Goal: Submit feedback/report problem: Submit feedback/report problem

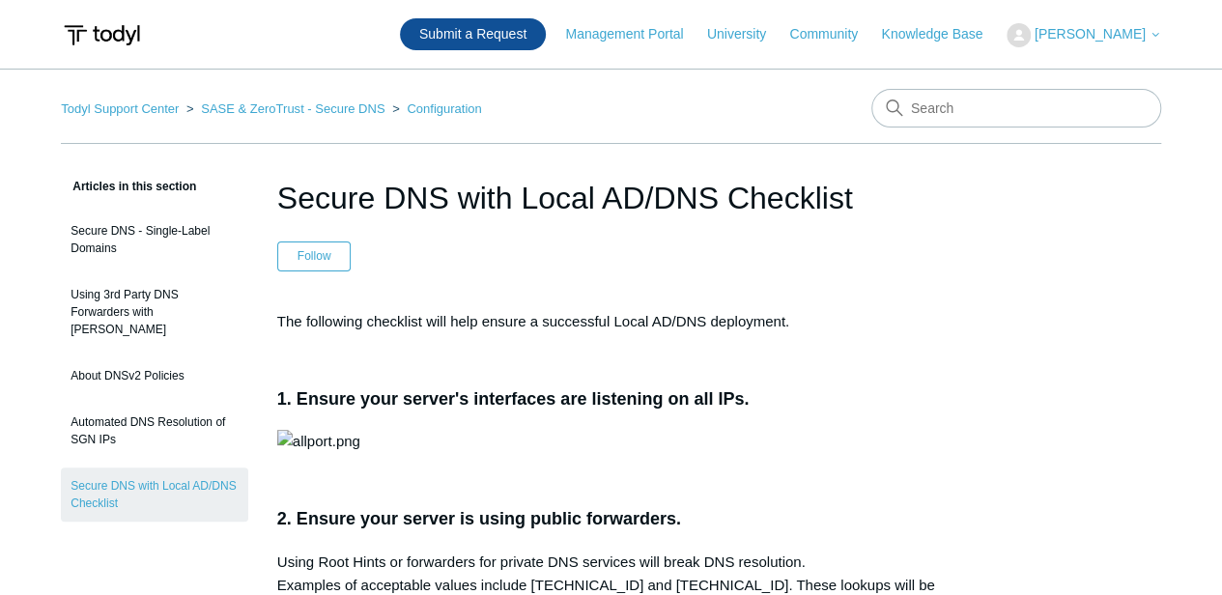
click at [473, 36] on link "Submit a Request" at bounding box center [473, 34] width 146 height 32
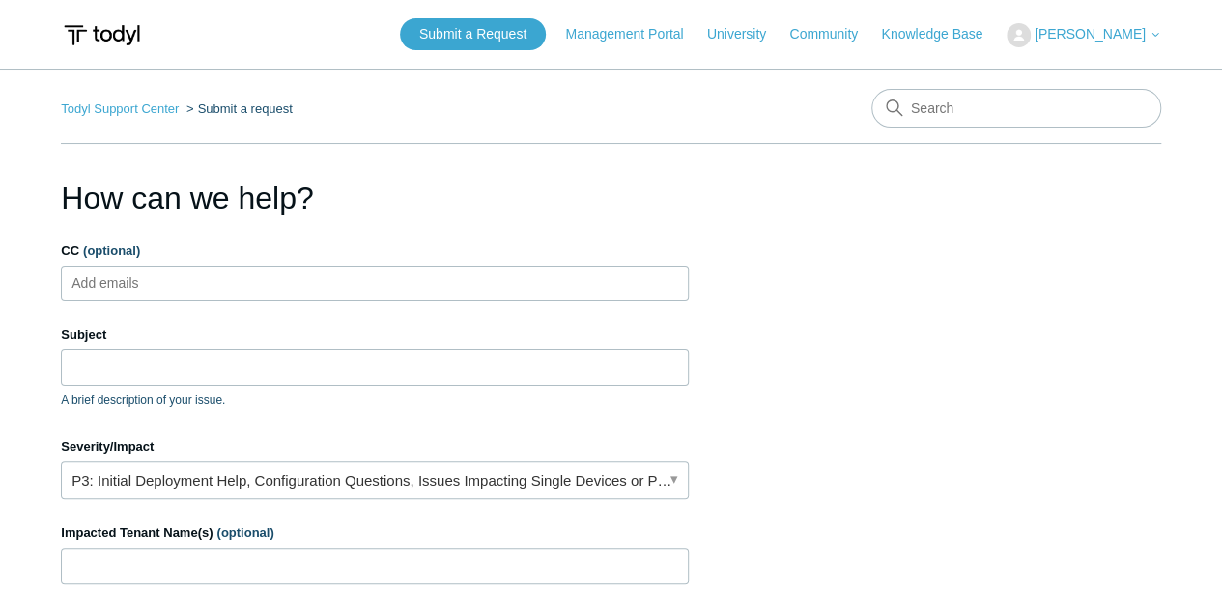
click at [250, 276] on ul "Add emails" at bounding box center [375, 284] width 628 height 36
type input "[EMAIL_ADDRESS][DOMAIN_NAME]"
type input "D"
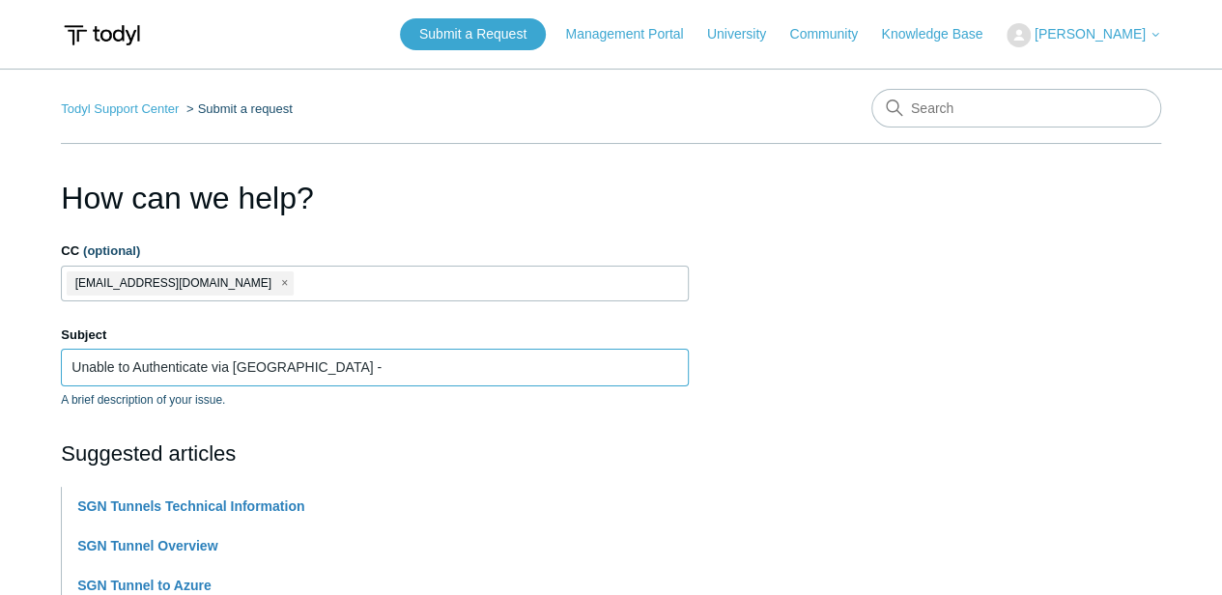
click at [212, 364] on input "Unable to Authenticate via SGN Tunnel -" at bounding box center [375, 367] width 628 height 37
drag, startPoint x: 375, startPoint y: 365, endPoint x: 243, endPoint y: 367, distance: 131.4
click at [243, 367] on input "Unable to Authenticate RDS via SGN Tunnel -" at bounding box center [375, 367] width 628 height 37
click at [212, 369] on input "Unable to Authenticate RDS - DNS Issue over Tunnel" at bounding box center [375, 367] width 628 height 37
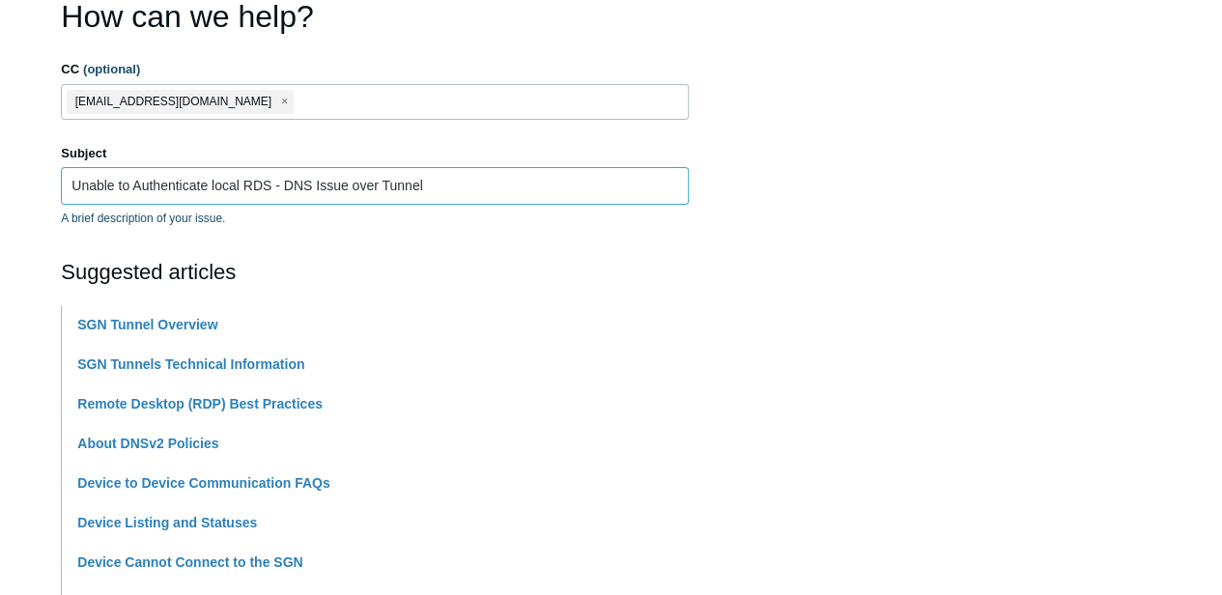
scroll to position [193, 0]
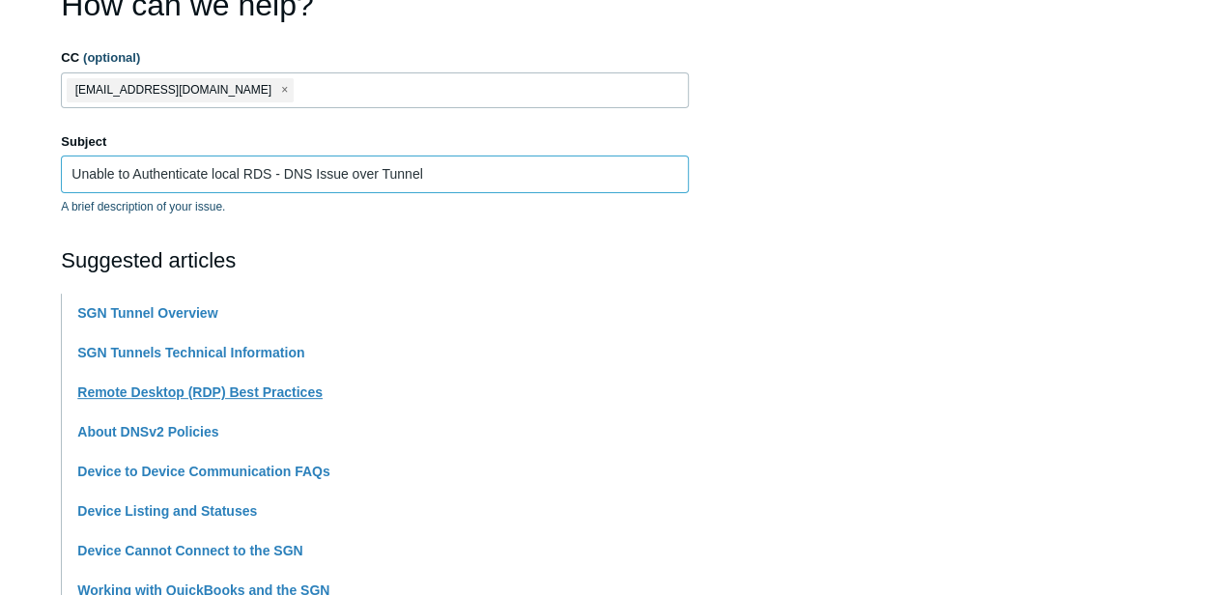
type input "Unable to Authenticate local RDS - DNS Issue over Tunnel"
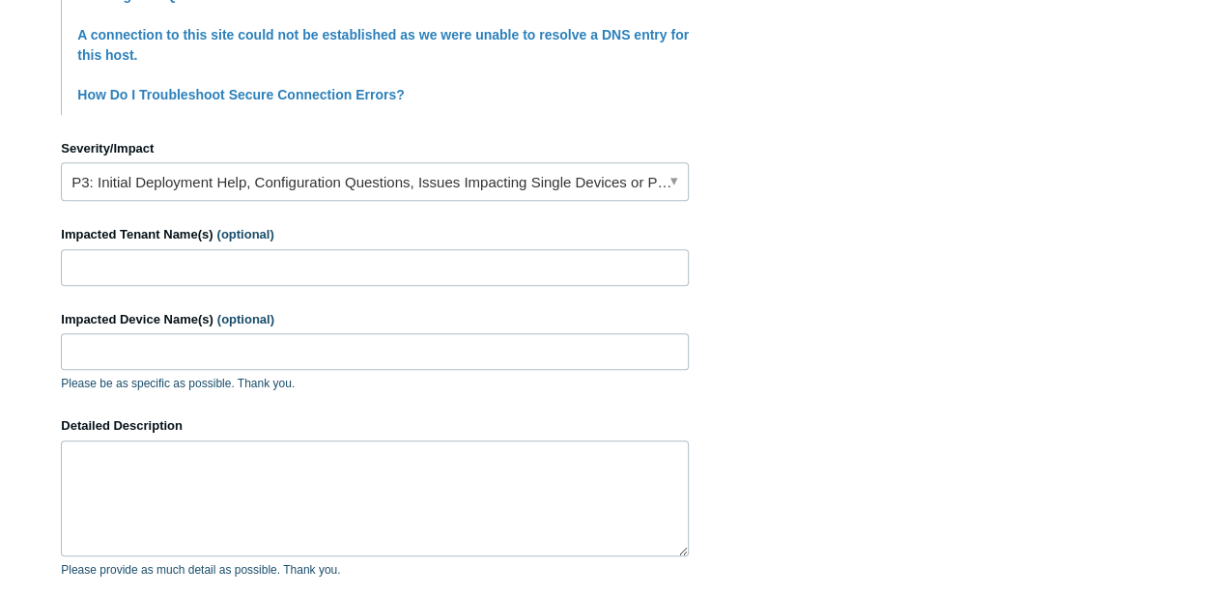
scroll to position [836, 0]
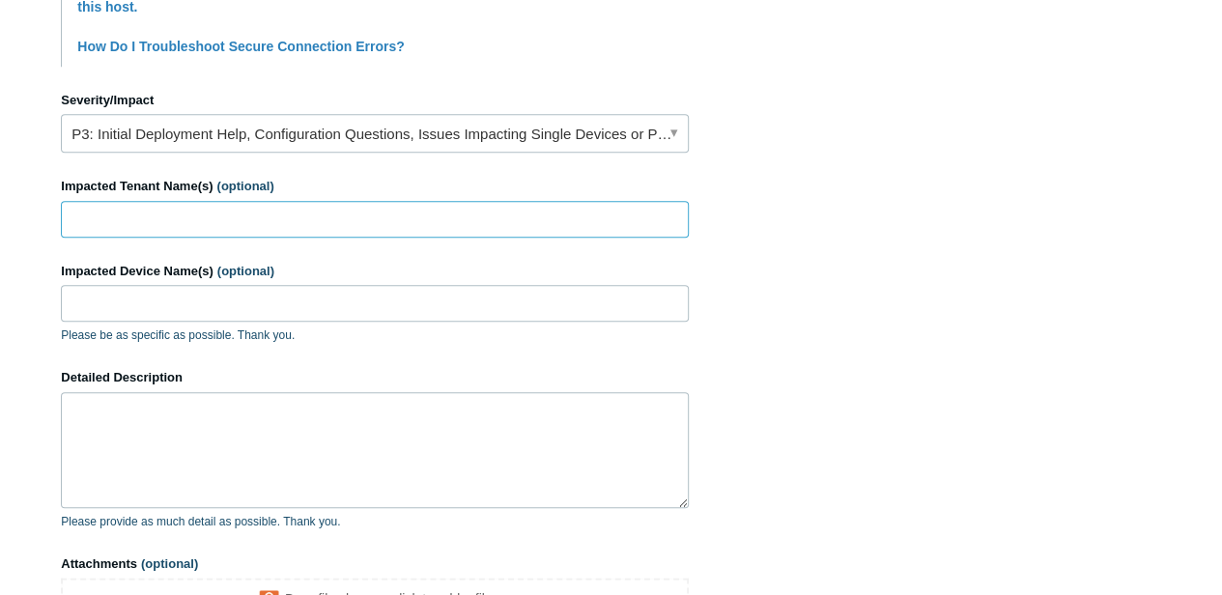
click at [288, 220] on input "Impacted Tenant Name(s) (optional)" at bounding box center [375, 219] width 628 height 37
type input "Engineered Profiles"
click at [194, 300] on input "Impacted Device Name(s) (optional)" at bounding box center [375, 303] width 628 height 37
type input "T"
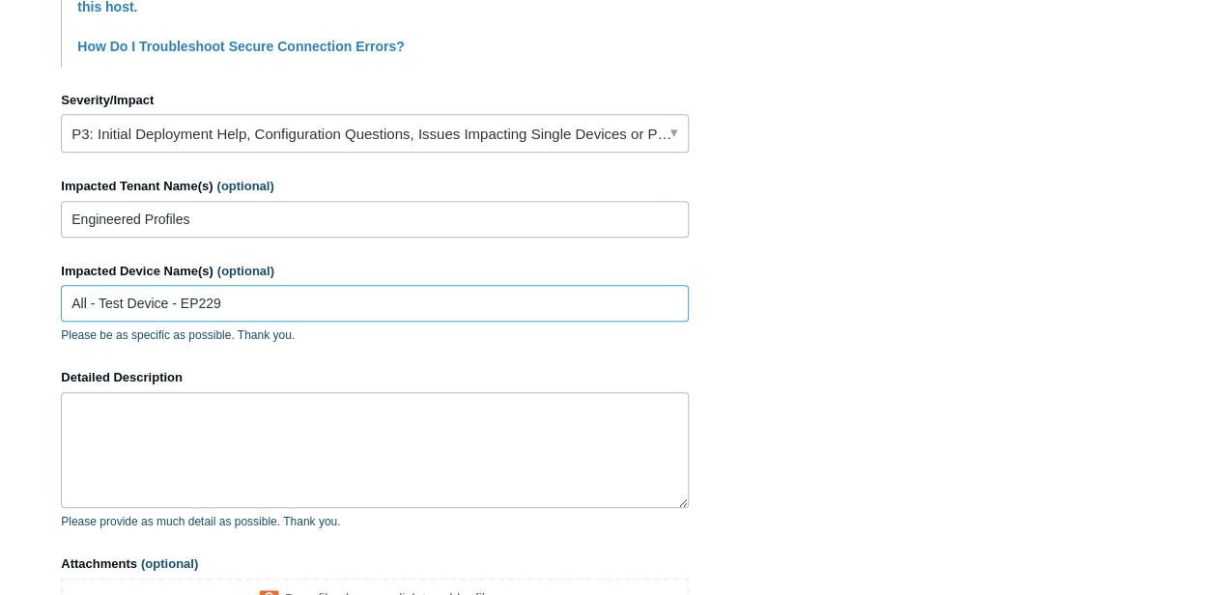
click at [282, 307] on input "All - Test Device - EP229" at bounding box center [375, 303] width 628 height 37
type input "All - Test Device - EP2298IT"
click at [299, 394] on textarea "Detailed Description" at bounding box center [375, 450] width 628 height 116
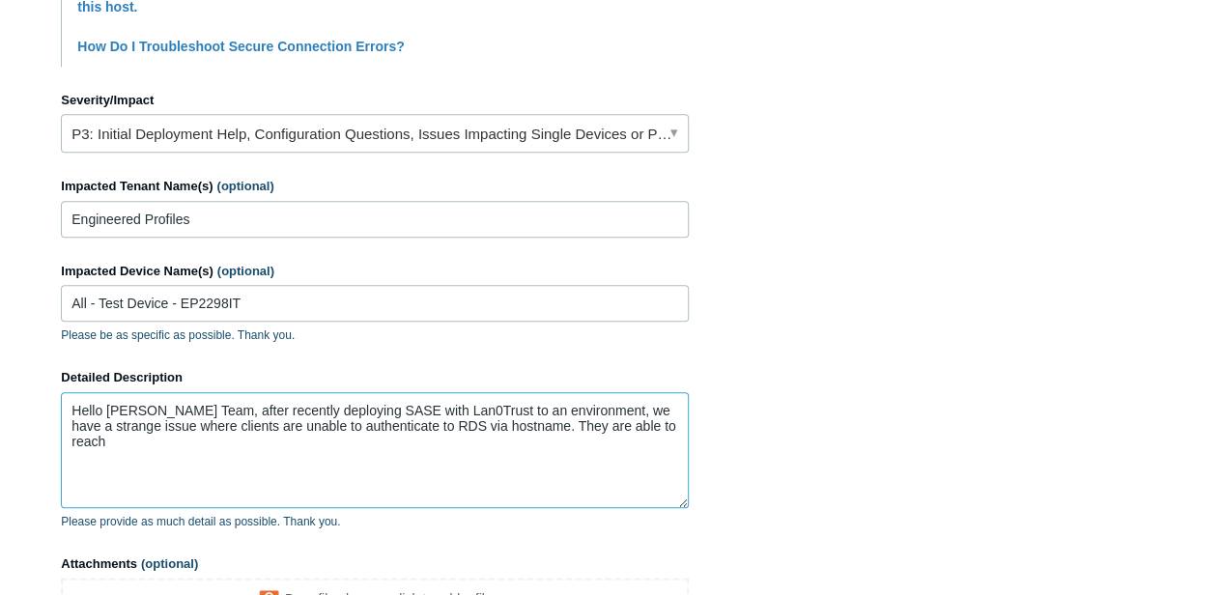
click at [414, 423] on textarea "Hello Todyl Team, after recently deploying SASE with Lan0Trust to an environmen…" at bounding box center [375, 450] width 628 height 116
click at [438, 421] on textarea "Hello Todyl Team, after recently deploying SASE with Lan0Trust to an environmen…" at bounding box center [375, 450] width 628 height 116
click at [537, 422] on textarea "Hello Todyl Team, after recently deploying SASE with Lan0Trust to an environmen…" at bounding box center [375, 450] width 628 height 116
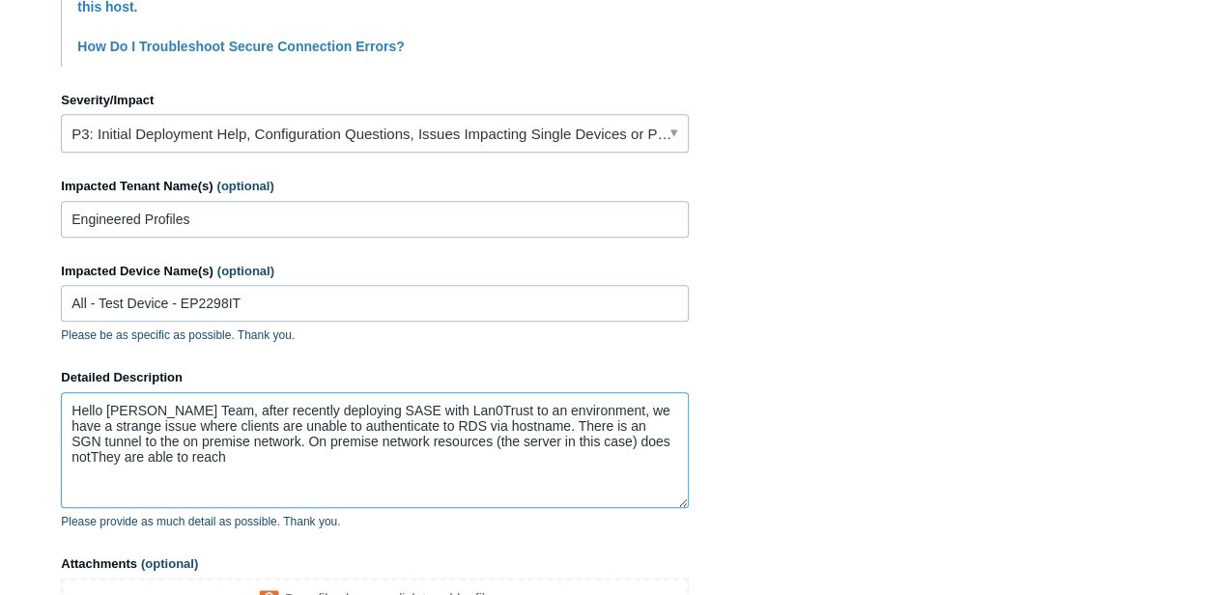
type textarea "Hello Todyl Team, after recently deploying SASE with Lan0Trust to an environmen…"
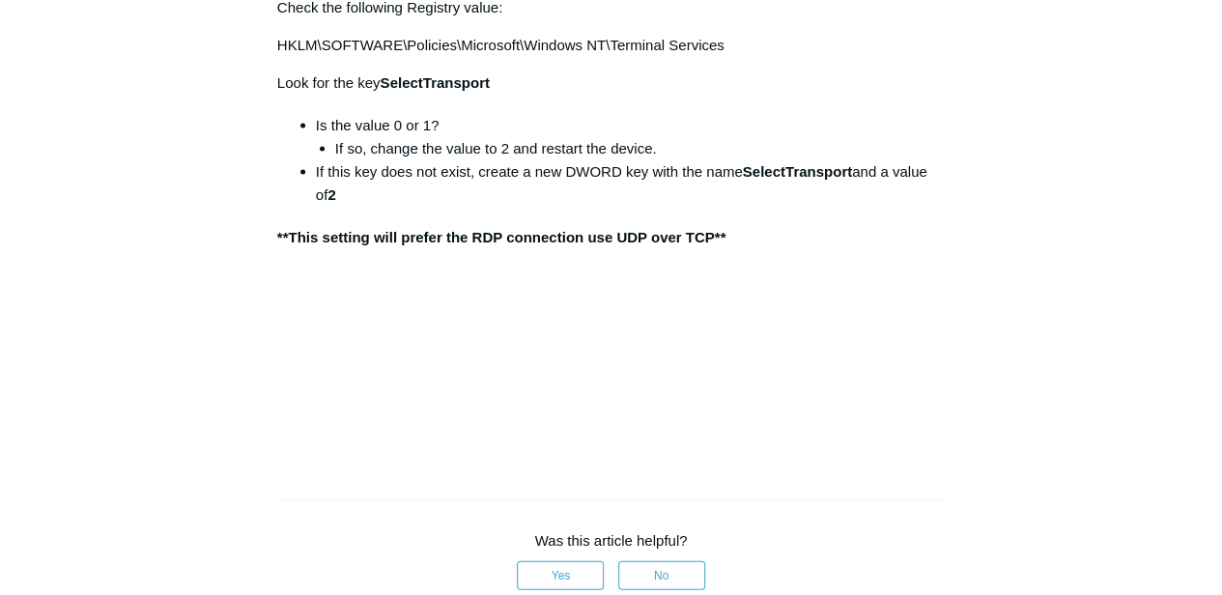
scroll to position [1996, 0]
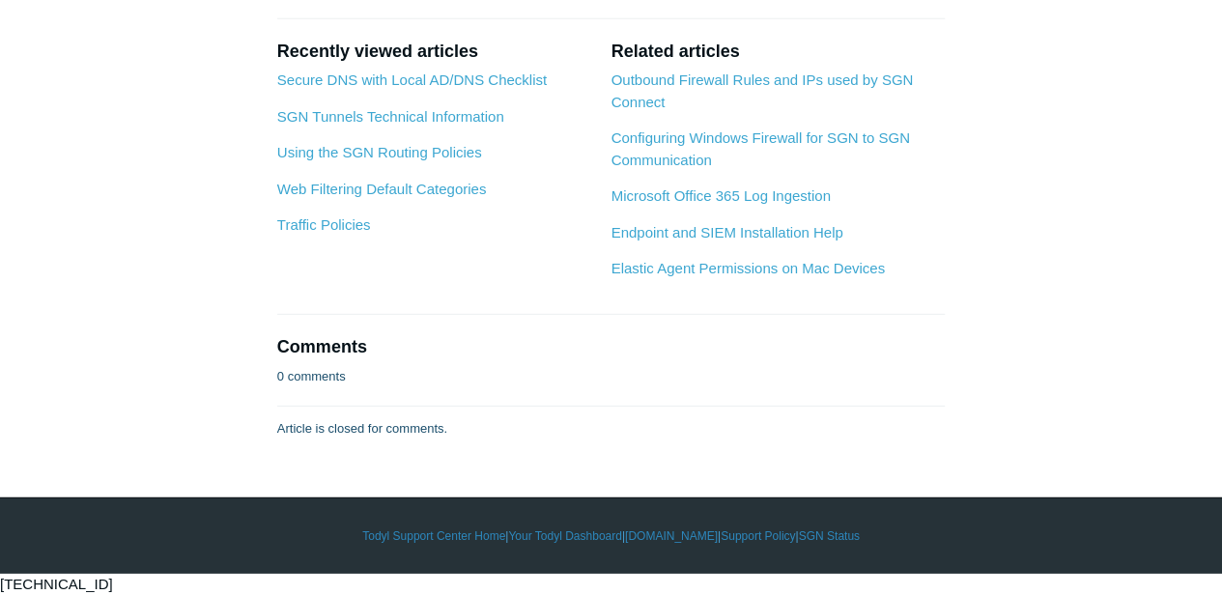
scroll to position [3541, 0]
click at [518, 88] on link "Secure DNS with Local AD/DNS Checklist" at bounding box center [411, 79] width 269 height 16
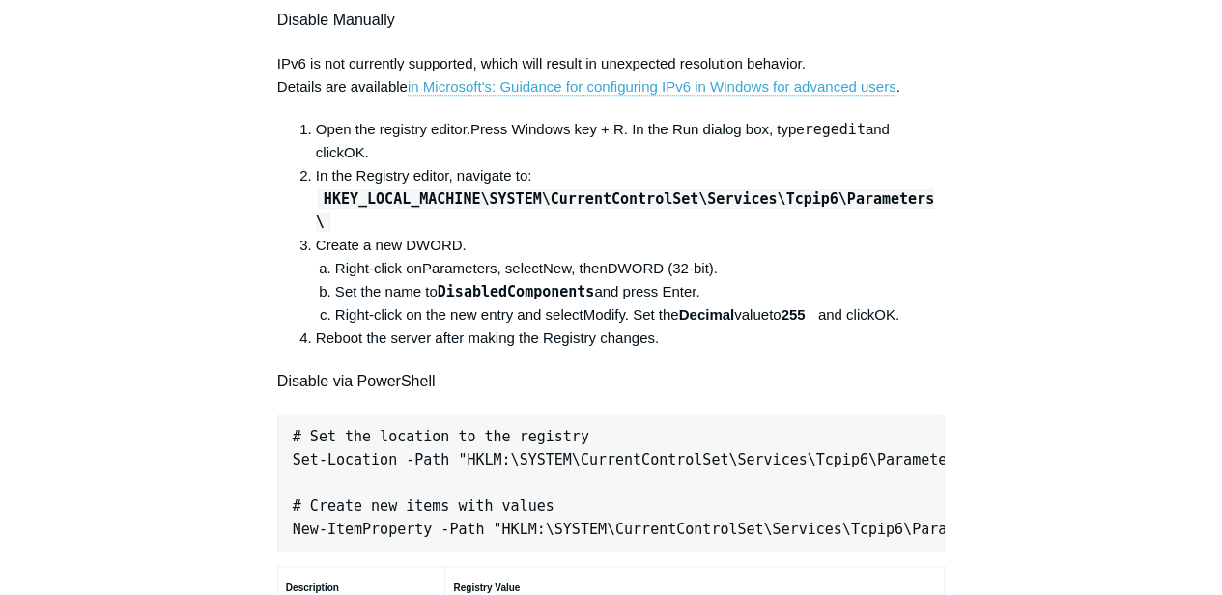
scroll to position [966, 0]
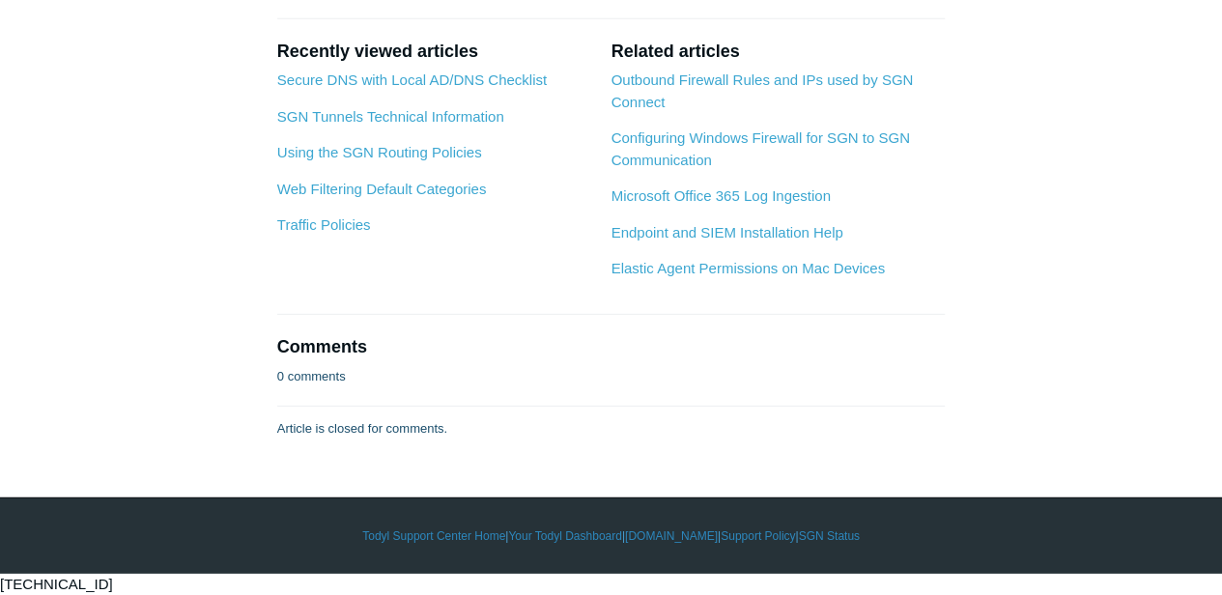
scroll to position [2833, 0]
drag, startPoint x: 281, startPoint y: 276, endPoint x: 827, endPoint y: 545, distance: 608.2
copy div "Check RDP transport Protocol Check the following Registry value: HKLM\SOFTWARE\…"
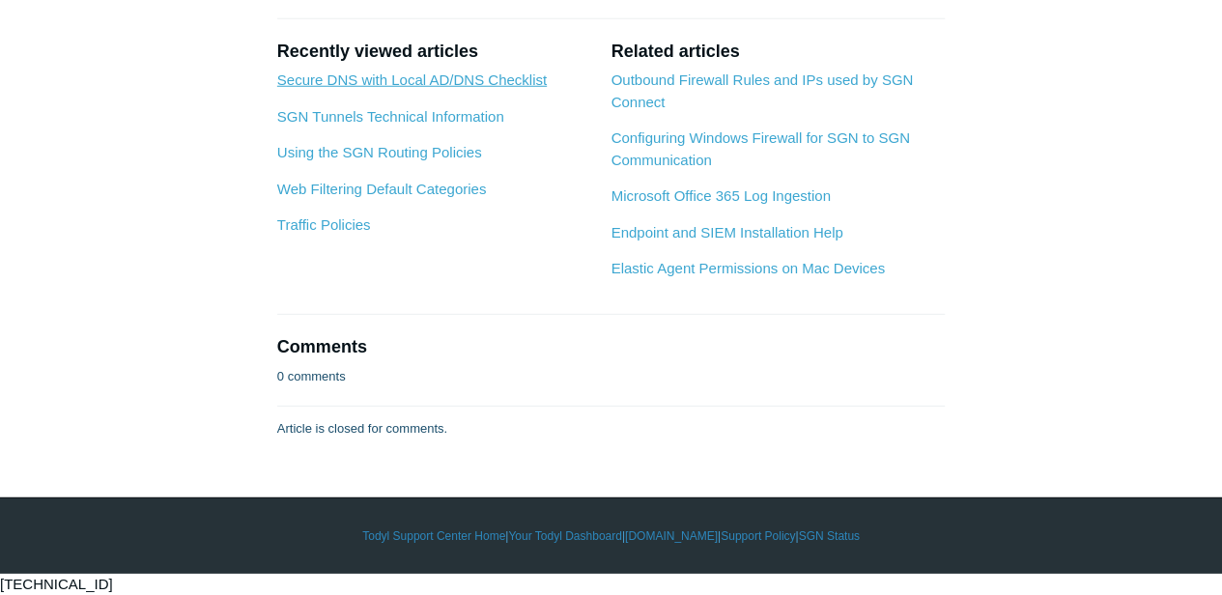
scroll to position [2898, 0]
